Goal: Use online tool/utility: Utilize a website feature to perform a specific function

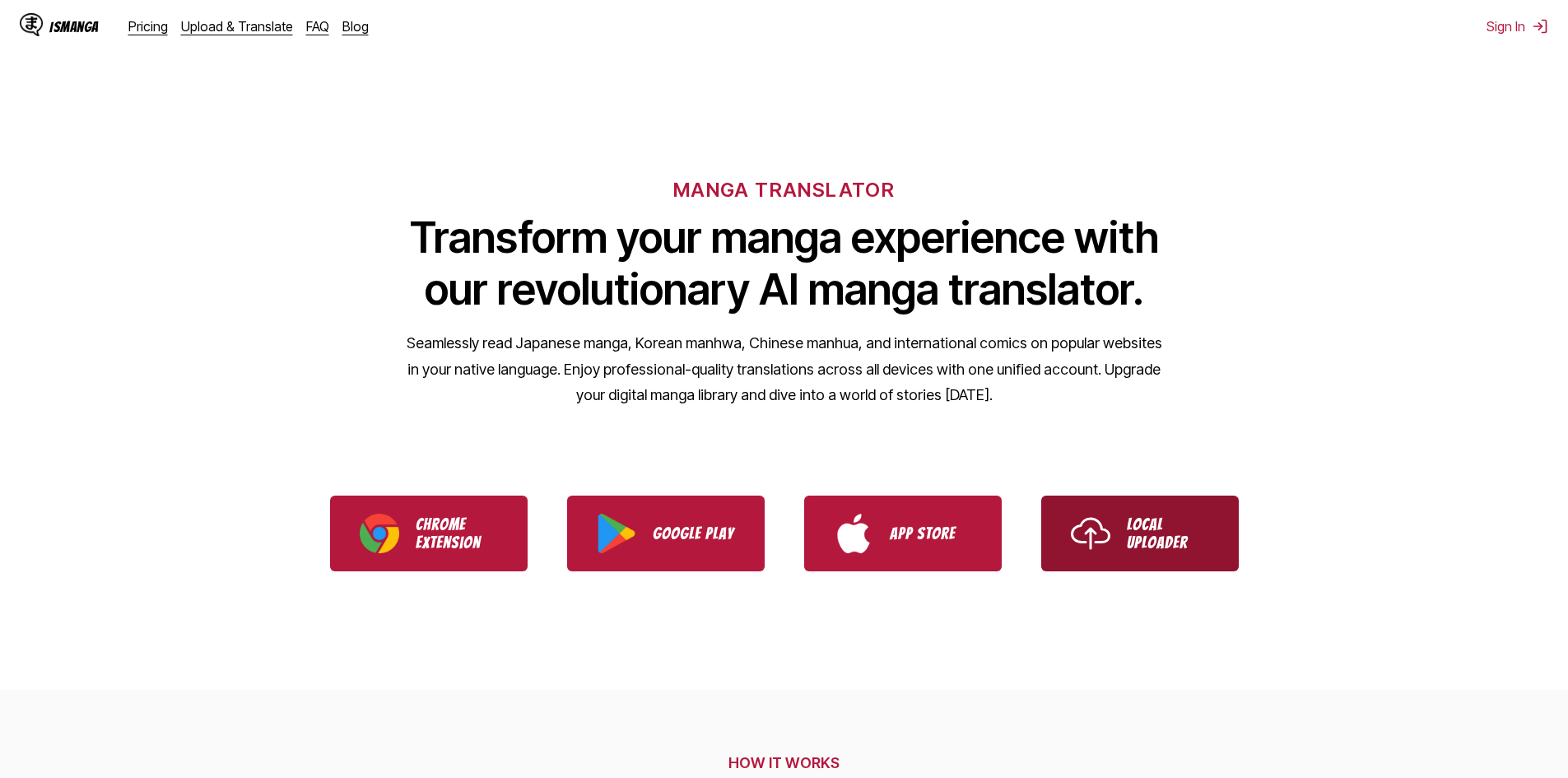
click at [1175, 561] on link "Local Uploader" at bounding box center [1140, 533] width 197 height 76
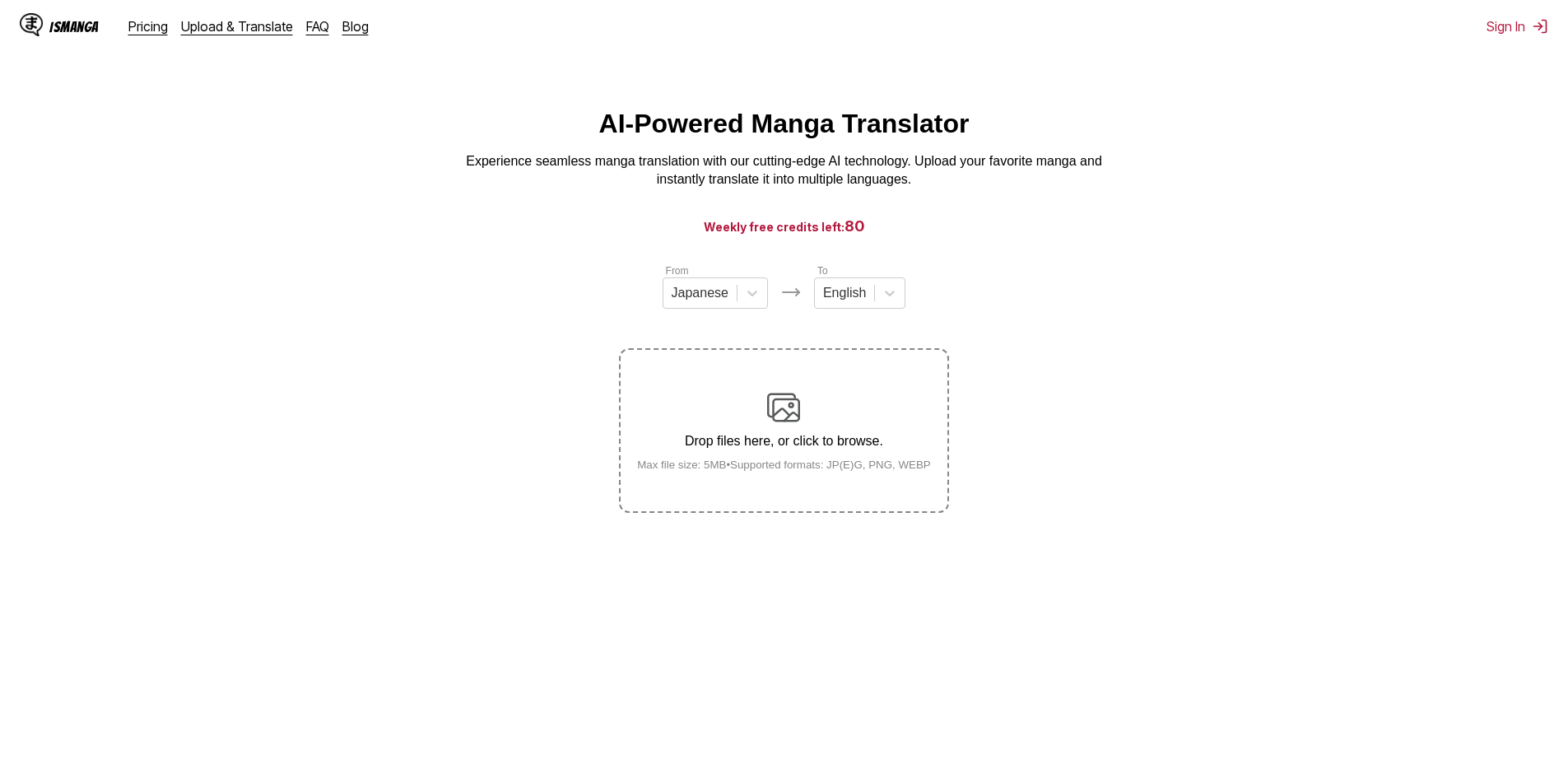
click at [782, 413] on img at bounding box center [784, 407] width 33 height 33
click at [0, 0] on input "Drop files here, or click to browse. Max file size: 5MB • Supported formats: JP…" at bounding box center [0, 0] width 0 height 0
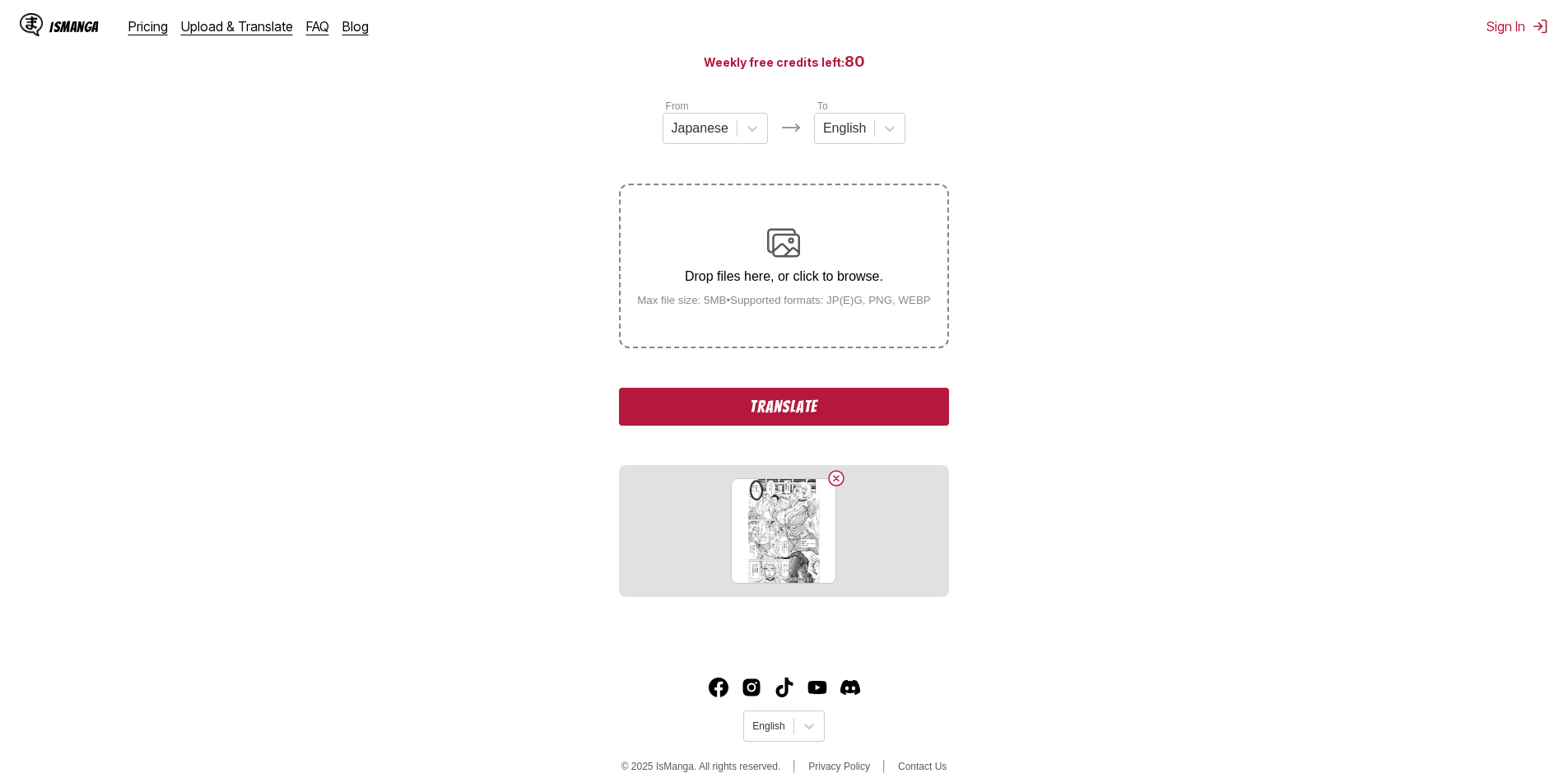
click at [838, 416] on button "Translate" at bounding box center [783, 406] width 329 height 37
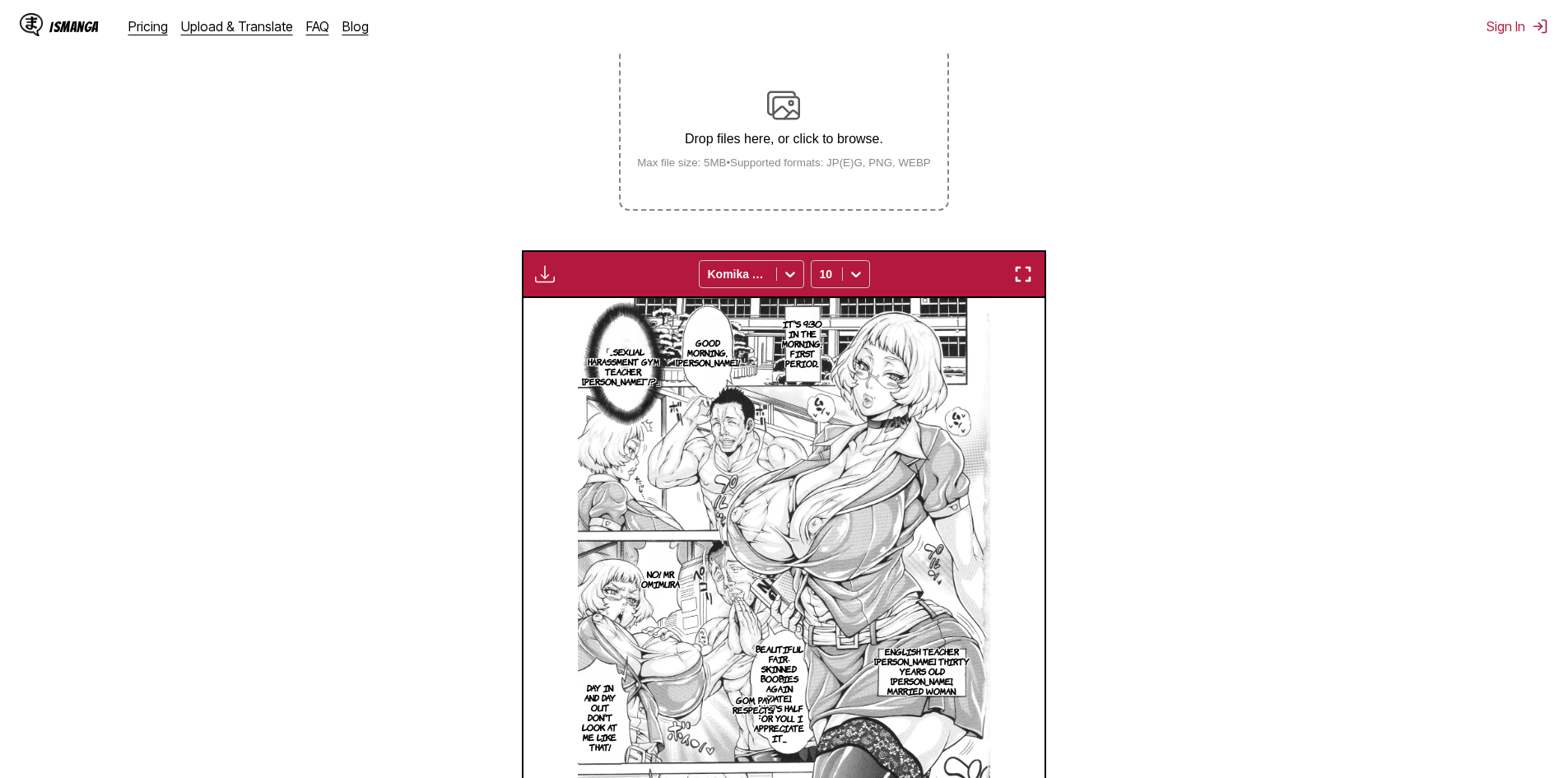
scroll to position [276, 0]
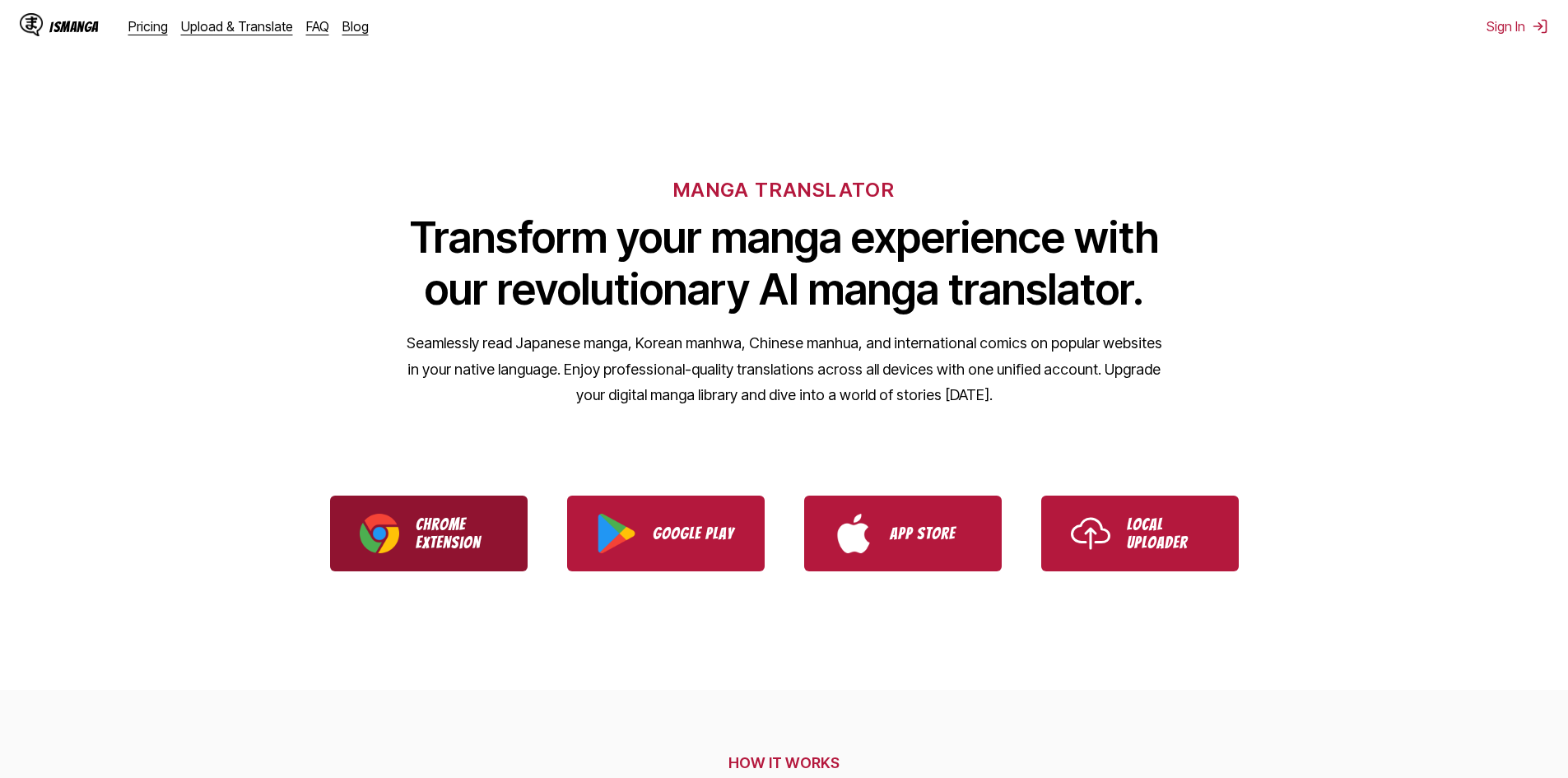
click at [387, 531] on img "Download IsManga Chrome Extension" at bounding box center [379, 533] width 39 height 39
